Goal: Information Seeking & Learning: Learn about a topic

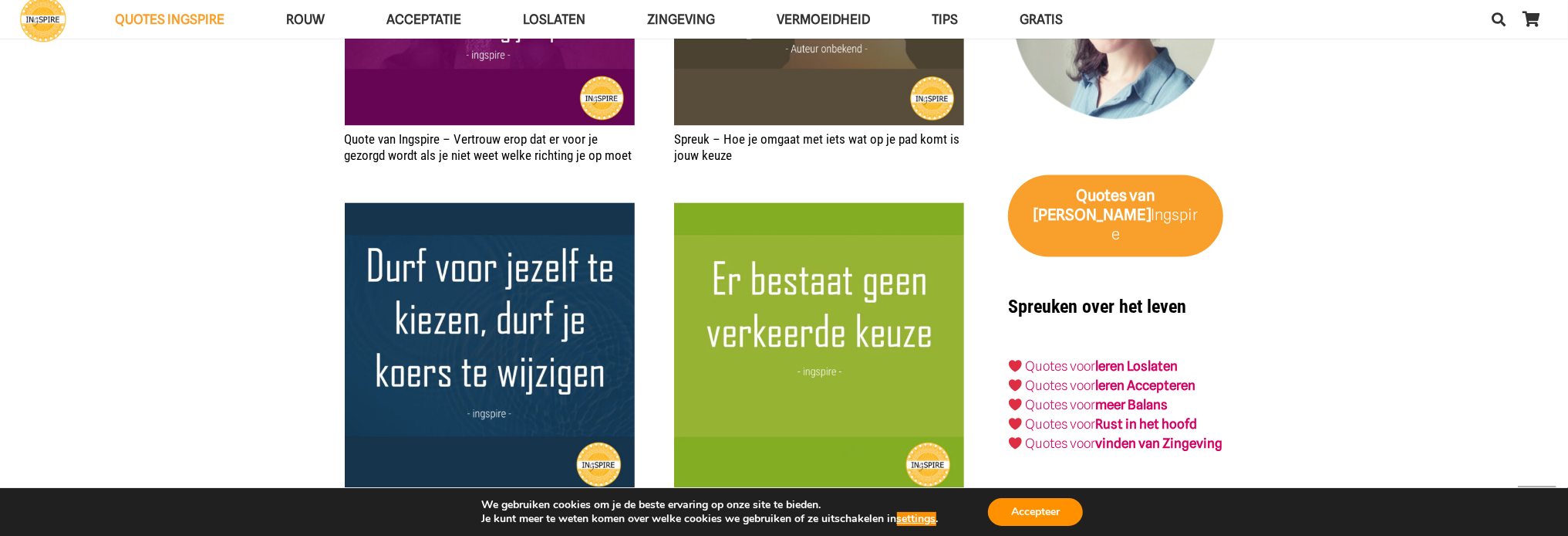
scroll to position [2624, 0]
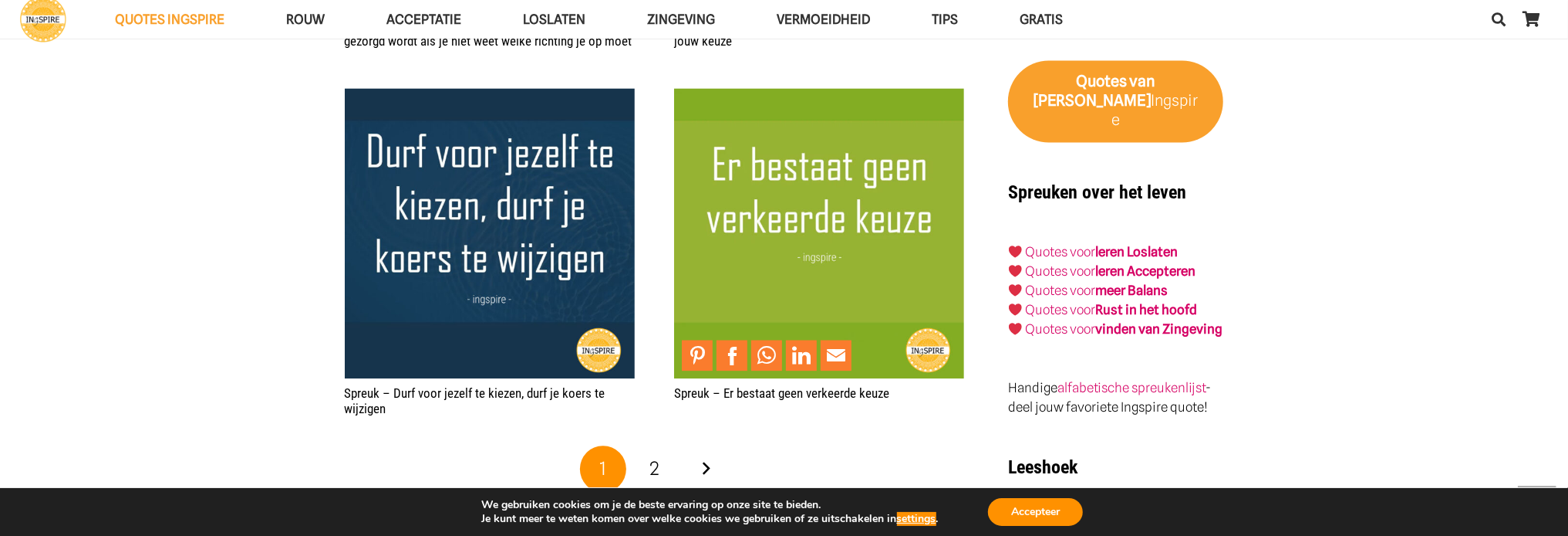
drag, startPoint x: 795, startPoint y: 163, endPoint x: 916, endPoint y: 51, distance: 164.9
click at [843, 180] on img "Spreuk – Er bestaat geen verkeerde keuze" at bounding box center [819, 232] width 290 height 290
